Goal: Task Accomplishment & Management: Use online tool/utility

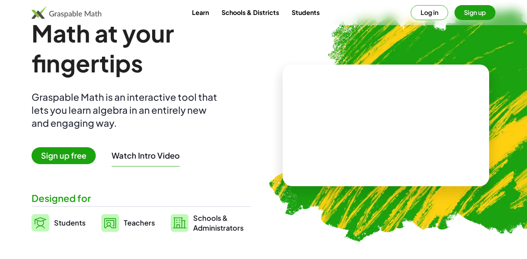
scroll to position [39, 0]
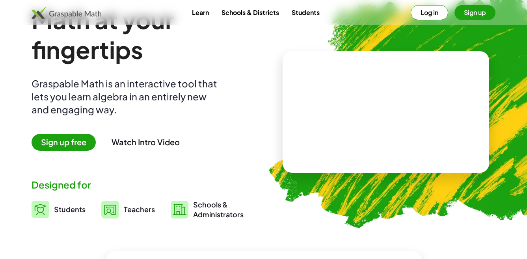
click at [445, 139] on video at bounding box center [386, 112] width 118 height 59
click at [58, 212] on span "Students" at bounding box center [70, 209] width 32 height 9
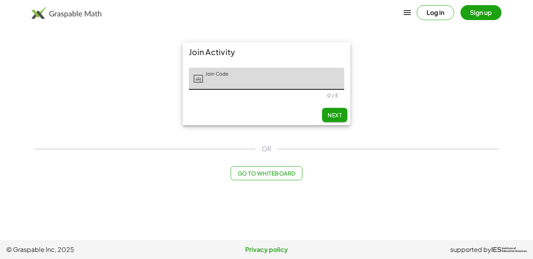
click at [236, 77] on input "Join Code" at bounding box center [273, 79] width 141 height 22
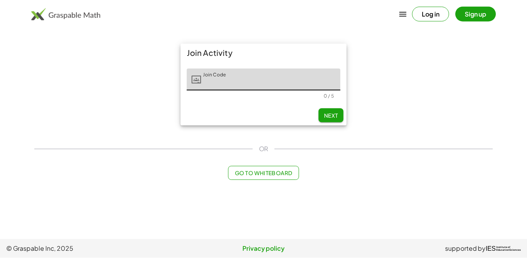
scroll to position [39, 0]
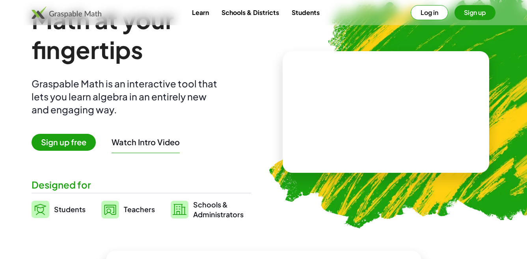
click at [78, 145] on span "Sign up free" at bounding box center [64, 142] width 64 height 17
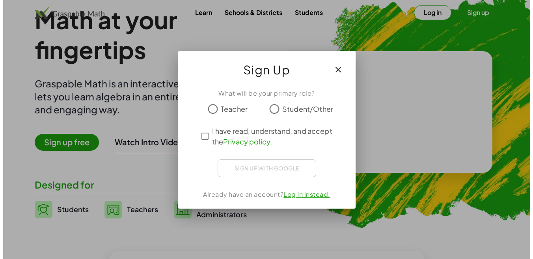
scroll to position [0, 0]
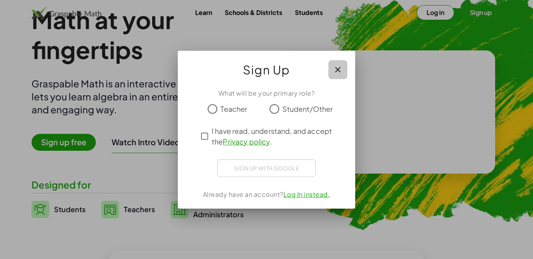
click at [338, 73] on icon "button" at bounding box center [337, 69] width 9 height 9
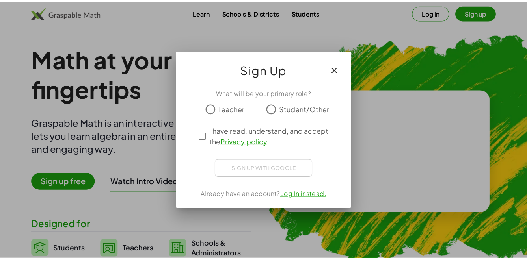
scroll to position [39, 0]
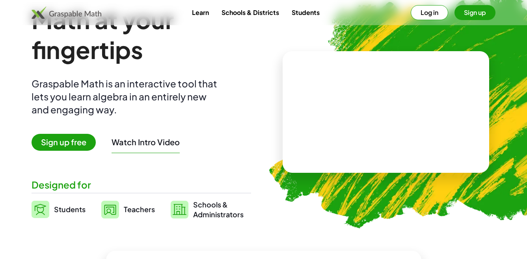
click at [63, 142] on span "Sign up free" at bounding box center [64, 142] width 64 height 17
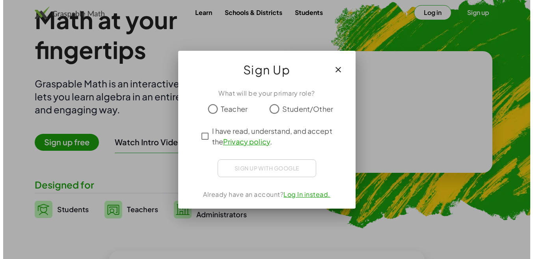
scroll to position [0, 0]
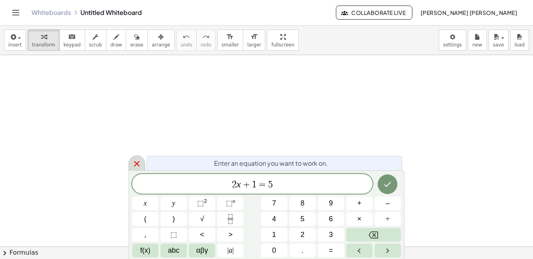
click at [135, 162] on icon at bounding box center [137, 164] width 6 height 6
